Goal: Task Accomplishment & Management: Complete application form

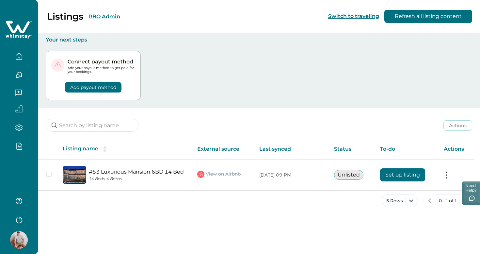
click at [17, 151] on div at bounding box center [18, 147] width 27 height 11
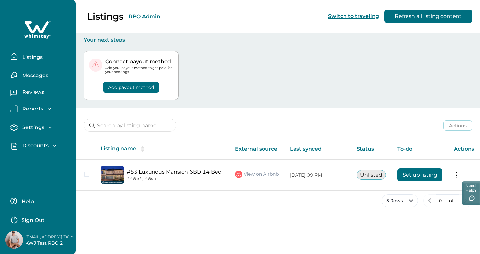
click at [37, 146] on p "Discounts" at bounding box center [34, 145] width 28 height 7
click at [36, 158] on p "Discounts" at bounding box center [34, 160] width 28 height 7
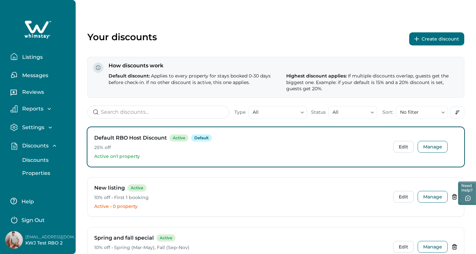
click at [191, 44] on div "Your discounts Create discount" at bounding box center [275, 38] width 377 height 15
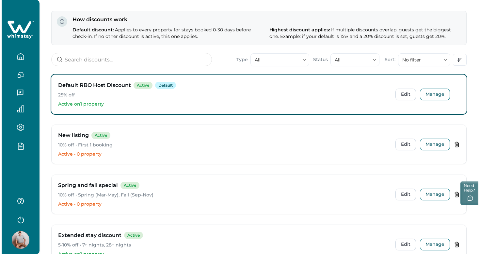
scroll to position [7, 0]
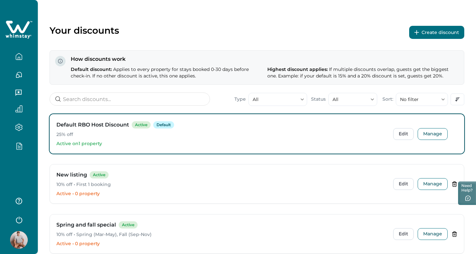
click at [449, 28] on button "Create discount" at bounding box center [437, 32] width 55 height 13
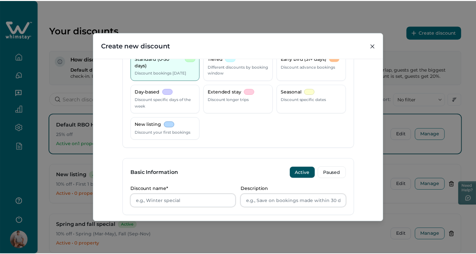
scroll to position [135, 0]
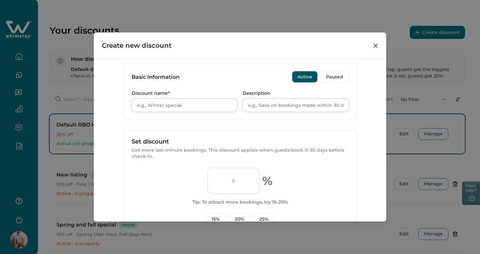
click at [289, 19] on div "Create new discount Discount Type Standard (0-30 days) Discount bookings [DATE]…" at bounding box center [240, 127] width 480 height 254
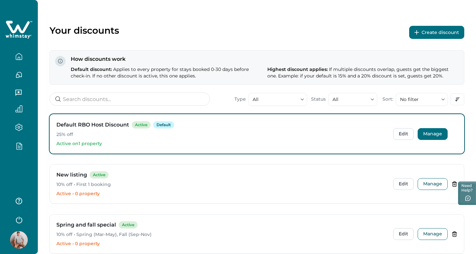
click at [433, 131] on button "Manage" at bounding box center [433, 134] width 30 height 12
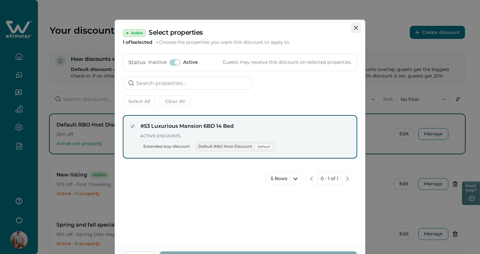
click at [356, 24] on button "Close" at bounding box center [355, 28] width 10 height 10
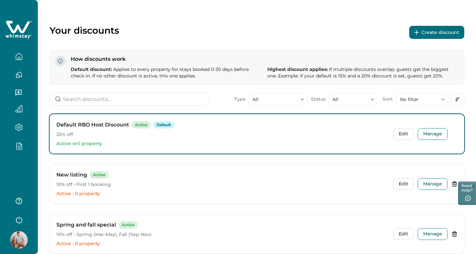
click at [14, 142] on button "button" at bounding box center [18, 146] width 27 height 8
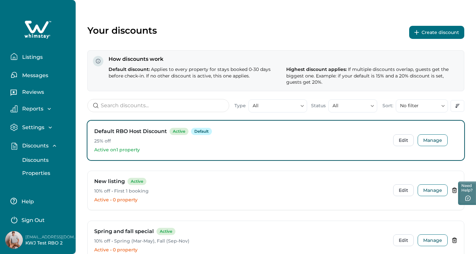
click at [39, 173] on p "Properties" at bounding box center [35, 173] width 30 height 7
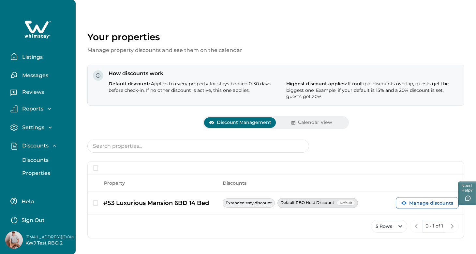
scroll to position [4, 0]
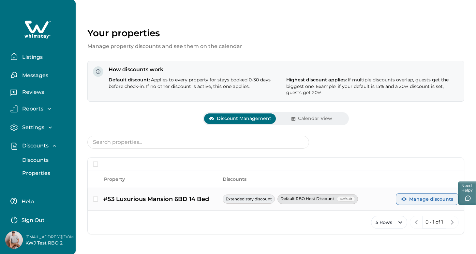
click at [431, 198] on button "Manage discounts" at bounding box center [427, 199] width 63 height 12
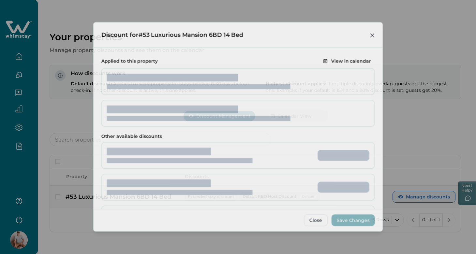
scroll to position [0, 0]
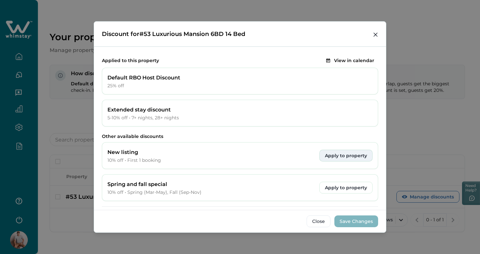
click at [350, 156] on button "Apply to property" at bounding box center [345, 155] width 53 height 12
click at [327, 219] on button "Close" at bounding box center [318, 221] width 24 height 12
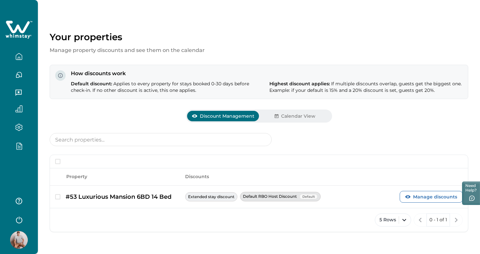
click at [16, 141] on div at bounding box center [18, 145] width 27 height 19
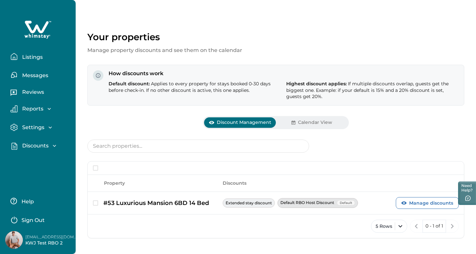
click at [26, 145] on p "Discounts" at bounding box center [34, 145] width 28 height 7
click at [32, 159] on p "Discounts" at bounding box center [34, 160] width 28 height 7
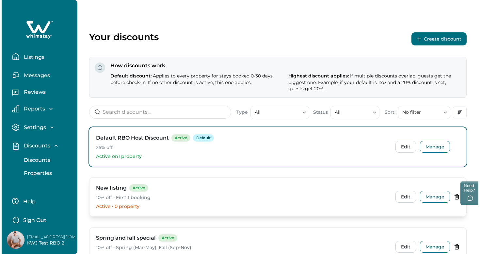
scroll to position [58, 0]
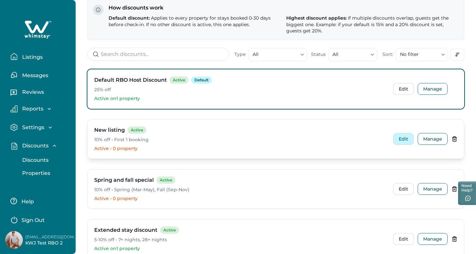
click at [409, 143] on button "Edit" at bounding box center [404, 139] width 21 height 12
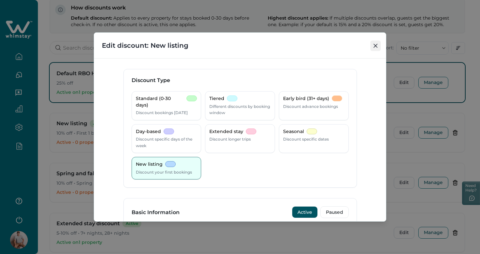
click at [374, 44] on icon "Close" at bounding box center [375, 46] width 4 height 4
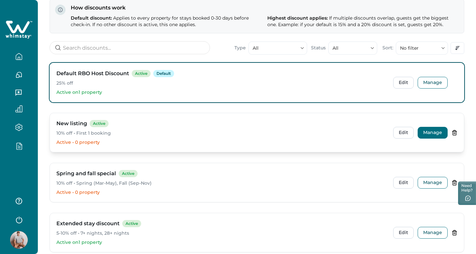
click at [433, 132] on button "Manage" at bounding box center [433, 133] width 30 height 12
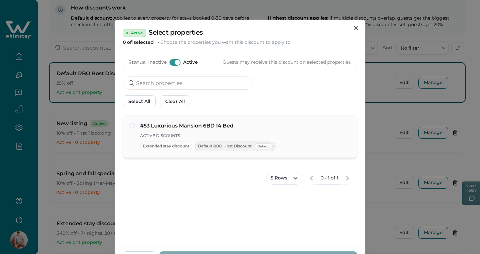
click at [170, 139] on div "Active Discounts Extended stay discount Default RBO Host Discount Default" at bounding box center [245, 141] width 210 height 19
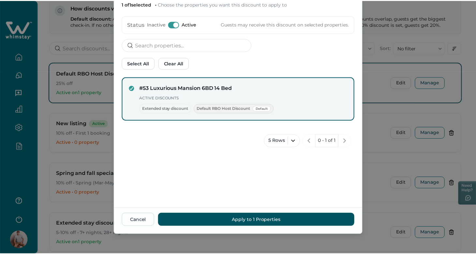
scroll to position [0, 0]
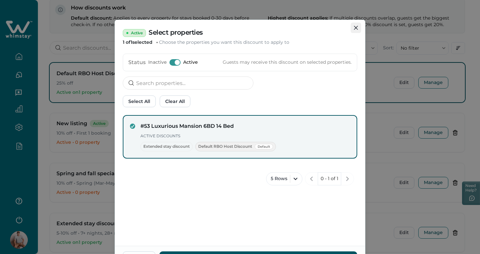
click at [350, 23] on button "Close" at bounding box center [355, 28] width 10 height 10
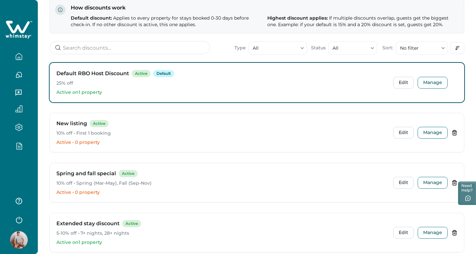
click at [16, 136] on div at bounding box center [18, 129] width 27 height 13
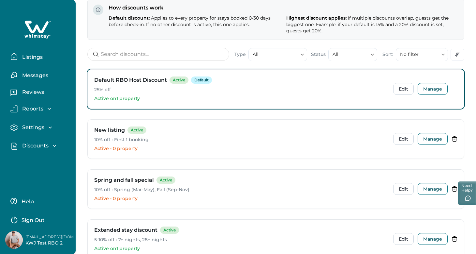
click at [22, 142] on p "Discounts" at bounding box center [34, 145] width 28 height 7
click at [46, 178] on button "Properties" at bounding box center [45, 172] width 60 height 13
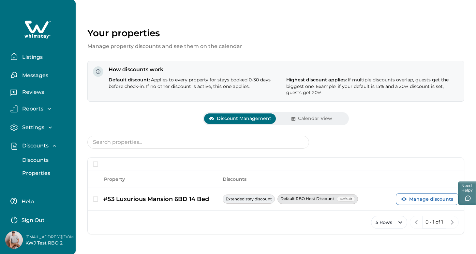
scroll to position [4, 0]
click at [417, 193] on button "Manage discounts" at bounding box center [427, 199] width 63 height 12
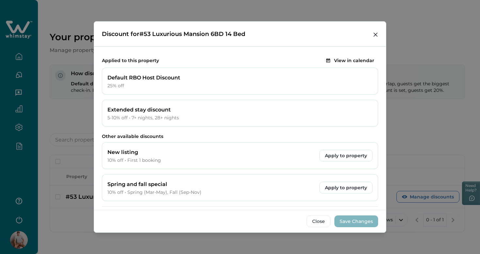
scroll to position [28, 0]
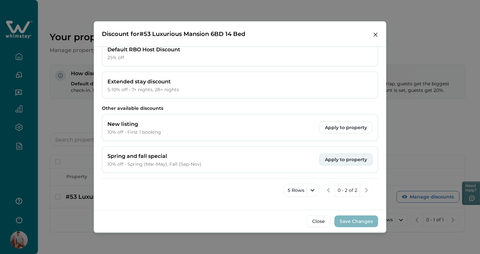
click at [333, 163] on button "Apply to property" at bounding box center [345, 159] width 53 height 12
click at [360, 223] on button "Save Changes" at bounding box center [356, 221] width 44 height 12
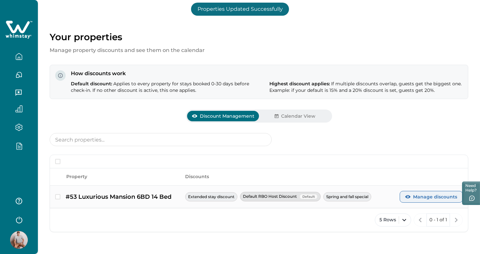
click at [420, 196] on button "Manage discounts" at bounding box center [430, 197] width 63 height 12
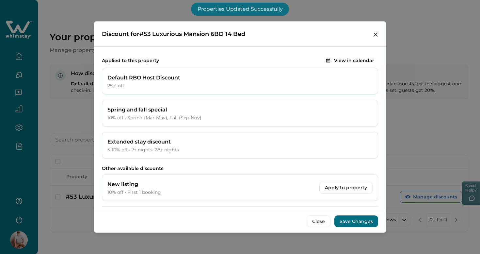
click at [331, 122] on div "Spring and fall special 10% off • Spring (Mar-May), Fall (Sep-Nov)" at bounding box center [240, 113] width 276 height 27
click at [357, 125] on div "Spring and fall special 10% off • Spring (Mar-May), Fall (Sep-Nov)" at bounding box center [240, 113] width 276 height 27
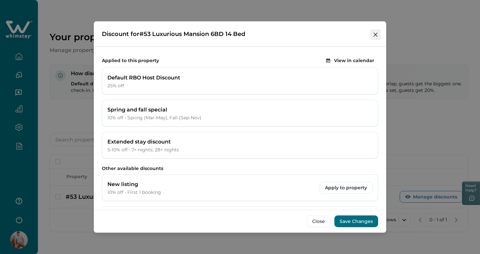
click at [378, 35] on button "Close" at bounding box center [375, 34] width 10 height 10
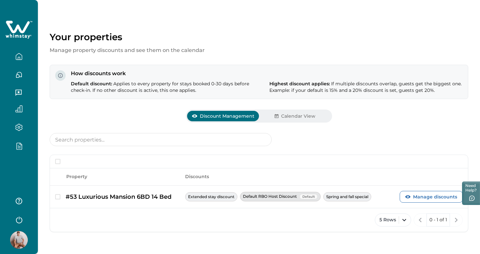
click at [21, 150] on div at bounding box center [18, 147] width 27 height 11
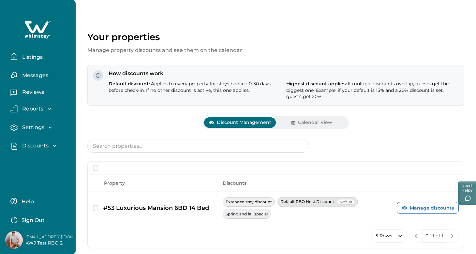
click at [21, 143] on p "Discounts" at bounding box center [34, 145] width 28 height 7
click at [34, 162] on p "Discounts" at bounding box center [34, 160] width 28 height 7
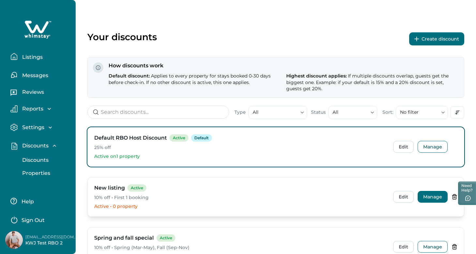
click at [438, 198] on button "Manage" at bounding box center [433, 197] width 30 height 12
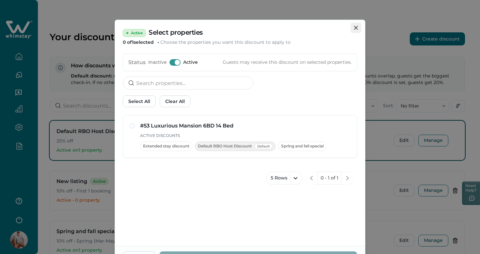
click at [355, 33] on button "Close" at bounding box center [355, 28] width 10 height 10
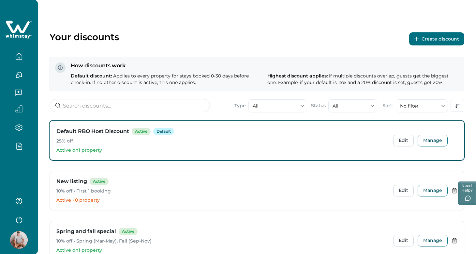
click at [449, 41] on button "Create discount" at bounding box center [437, 38] width 55 height 13
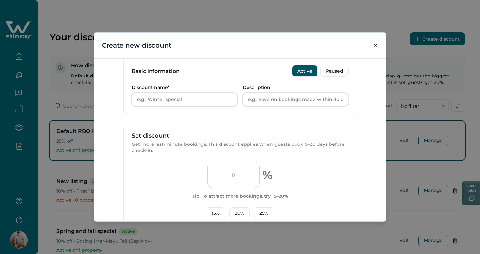
scroll to position [139, 0]
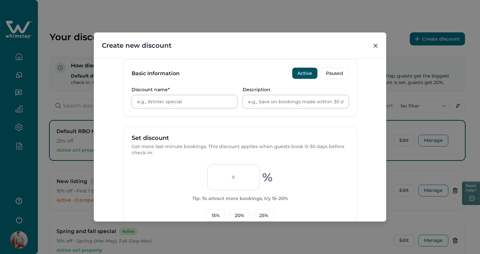
click at [165, 85] on div "Basic Information Active Paused" at bounding box center [240, 72] width 233 height 27
click at [167, 89] on p "Discount name*" at bounding box center [183, 90] width 102 height 6
click at [167, 95] on input "Discount name*" at bounding box center [185, 101] width 106 height 13
click at [167, 89] on p "Discount name*" at bounding box center [183, 90] width 102 height 6
click at [167, 95] on input "Discount name*" at bounding box center [185, 101] width 106 height 13
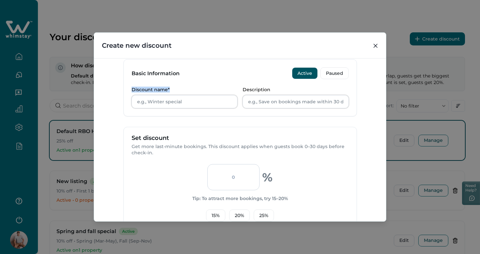
click at [167, 89] on p "Discount name*" at bounding box center [183, 90] width 102 height 6
click at [167, 95] on input "Discount name*" at bounding box center [185, 101] width 106 height 13
click at [177, 91] on p "Discount name*" at bounding box center [183, 90] width 102 height 6
click at [177, 95] on input "Discount name*" at bounding box center [185, 101] width 106 height 13
click at [176, 77] on div "Basic Information Active Paused" at bounding box center [240, 72] width 233 height 27
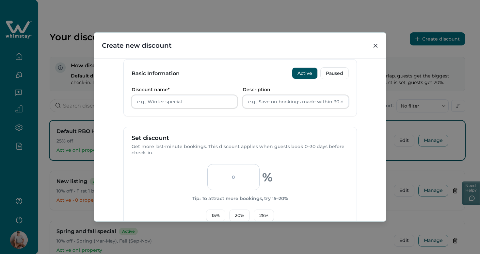
click at [176, 77] on div "Basic Information Active Paused" at bounding box center [240, 72] width 233 height 27
click at [190, 77] on div "Basic Information Active Paused" at bounding box center [240, 72] width 233 height 27
drag, startPoint x: 178, startPoint y: 72, endPoint x: 127, endPoint y: 71, distance: 51.6
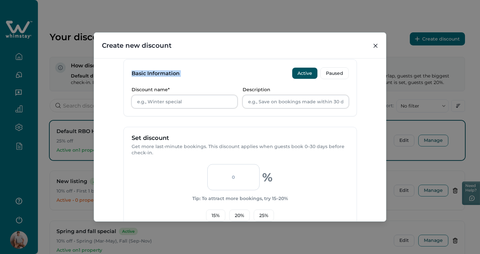
click at [127, 72] on div "Basic Information Active Paused" at bounding box center [240, 72] width 233 height 27
click at [135, 71] on h3 "Basic Information" at bounding box center [156, 73] width 48 height 7
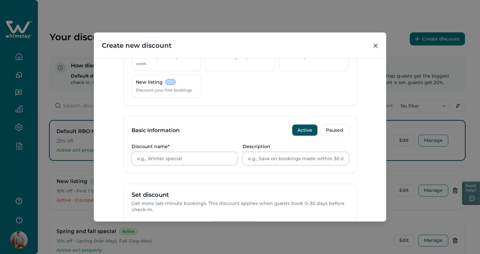
scroll to position [105, 0]
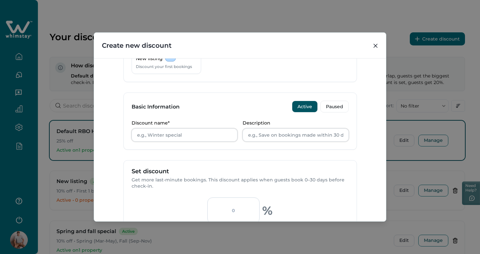
click at [155, 107] on h3 "Basic Information" at bounding box center [156, 106] width 48 height 7
copy div "Basic Information Active Paused"
click at [262, 20] on div "Create new discount Discount Type Standard (0-30 days) Discount bookings [DATE]…" at bounding box center [240, 127] width 480 height 254
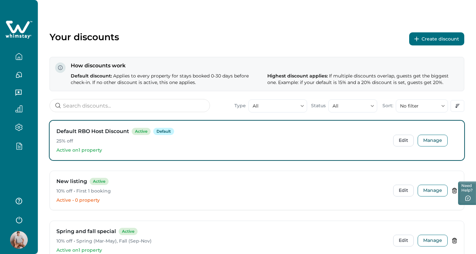
click at [430, 41] on button "Create discount" at bounding box center [437, 38] width 55 height 13
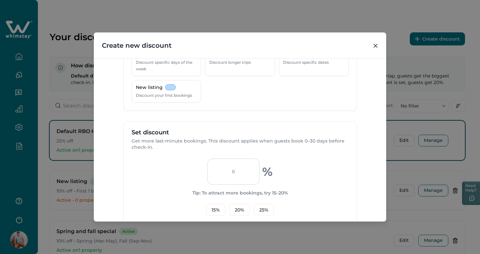
scroll to position [0, 0]
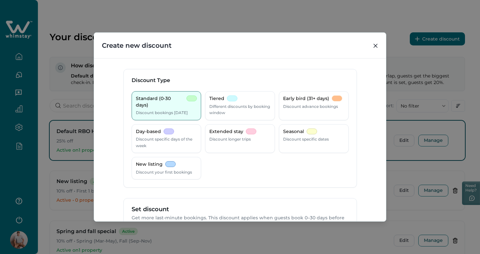
click at [281, 180] on div "Standard (0-30 days) Discount bookings [DATE] Tiered Different discounts by boo…" at bounding box center [240, 139] width 233 height 96
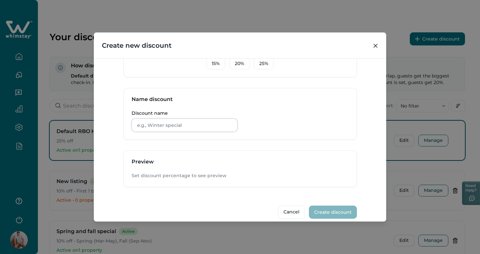
scroll to position [230, 0]
